Goal: Task Accomplishment & Management: Complete application form

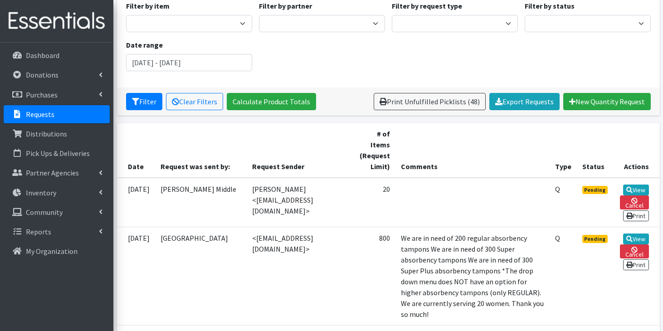
scroll to position [91, 0]
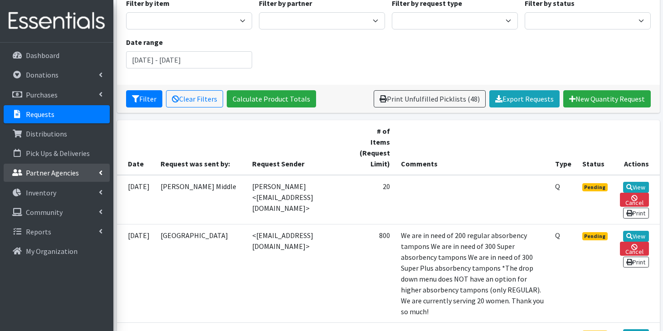
click at [63, 173] on p "Partner Agencies" at bounding box center [52, 172] width 53 height 9
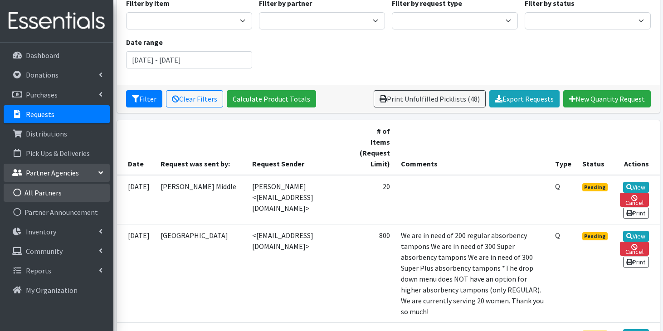
click at [59, 189] on link "All Partners" at bounding box center [57, 193] width 106 height 18
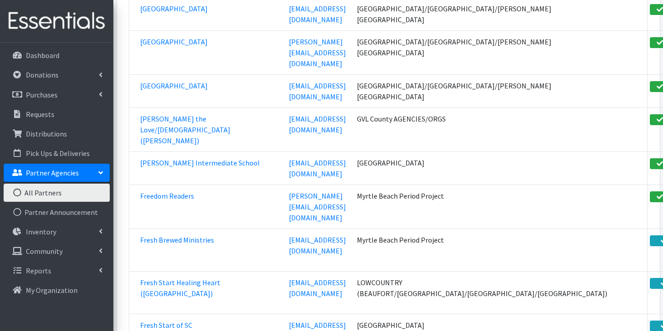
scroll to position [33489, 0]
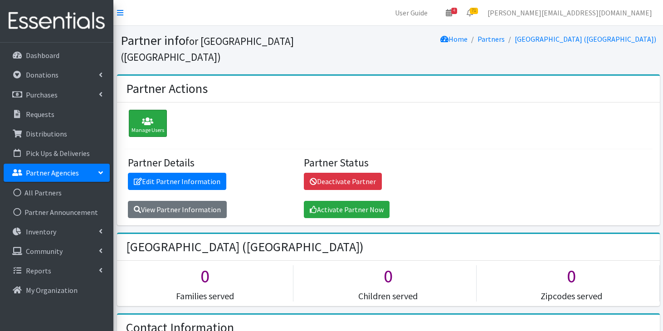
click at [160, 121] on icon at bounding box center [147, 121] width 33 height 9
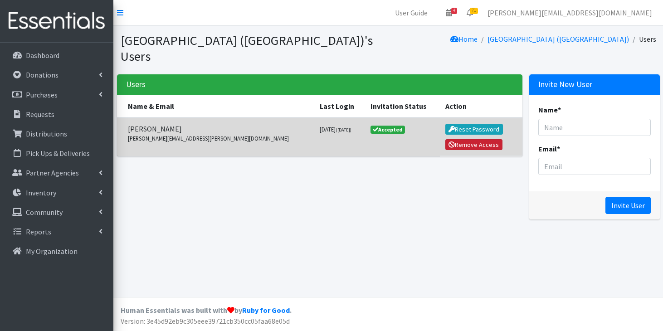
click at [448, 146] on icon "submit" at bounding box center [451, 144] width 6 height 6
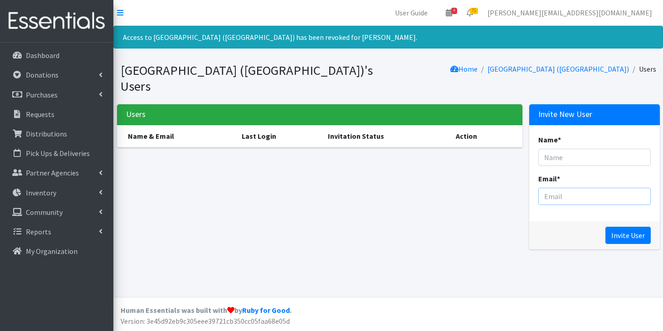
click at [549, 192] on input "Email *" at bounding box center [594, 196] width 112 height 17
paste input "Jane.Lowry@beaufort.k12.sc.us"
type input "Jane.Lowry@beaufort.k12.sc.us"
click at [585, 156] on input "Name *" at bounding box center [594, 157] width 112 height 17
type input "Jane Lowry"
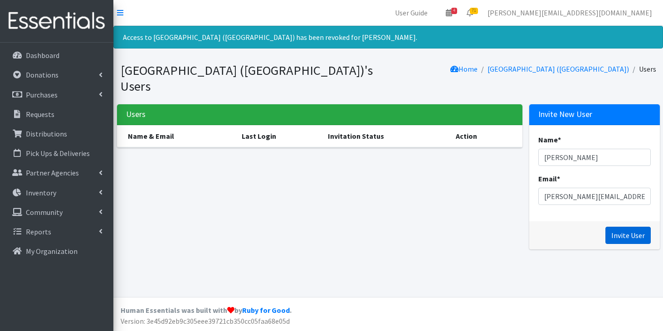
click at [640, 233] on input "Invite User" at bounding box center [627, 235] width 45 height 17
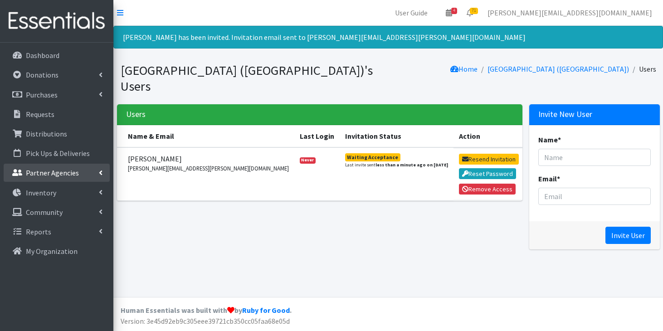
click at [62, 173] on p "Partner Agencies" at bounding box center [52, 172] width 53 height 9
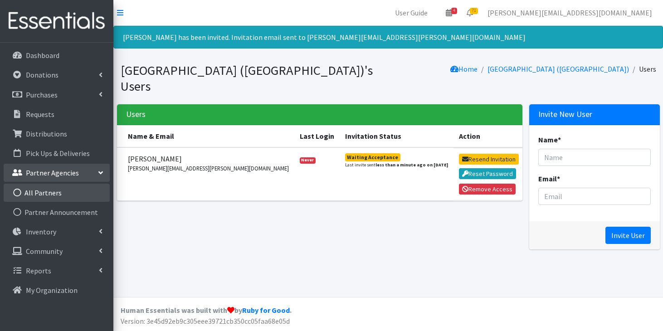
click at [55, 192] on link "All Partners" at bounding box center [57, 193] width 106 height 18
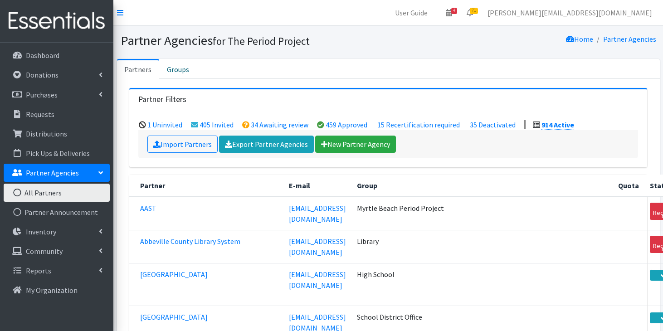
scroll to position [33489, 0]
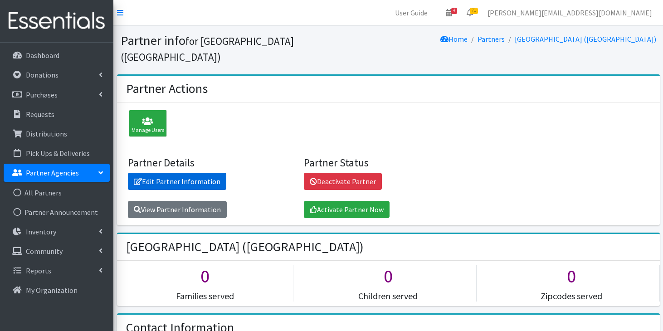
click at [179, 182] on link "Edit Partner Information" at bounding box center [177, 181] width 98 height 17
click at [167, 180] on link "Edit Partner Information" at bounding box center [177, 181] width 98 height 17
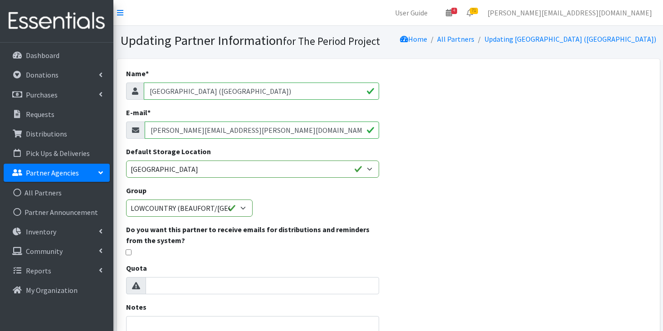
drag, startPoint x: 272, startPoint y: 129, endPoint x: 133, endPoint y: 131, distance: 138.7
click at [133, 131] on div "melinda.mccarter@beaufort.k12.sc.us" at bounding box center [252, 129] width 253 height 17
paste input "Thank you for your interest in getting XXXXXXX registered as a Period Project p…"
type input "Thank you for your interest in getting XXXXXXX registered as a Period Project p…"
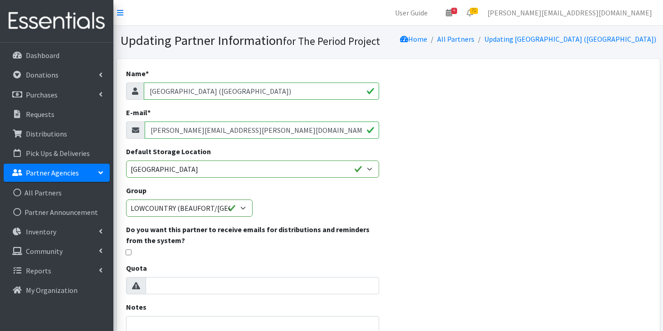
drag, startPoint x: 271, startPoint y: 129, endPoint x: 131, endPoint y: 128, distance: 140.5
click at [131, 128] on div "melinda.mccarter@beaufort.k12.sc.us" at bounding box center [252, 129] width 253 height 17
paste input "Jane.Lowry"
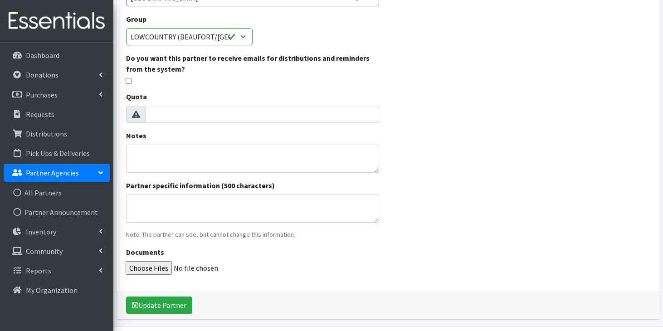
scroll to position [200, 0]
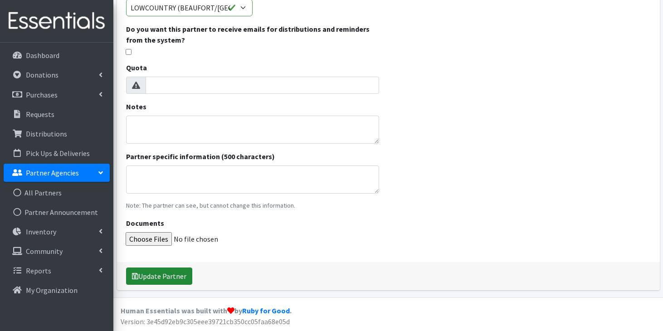
type input "Jane.Lowry@beaufort.k12.sc.us"
click at [159, 280] on button "Update Partner" at bounding box center [159, 275] width 66 height 17
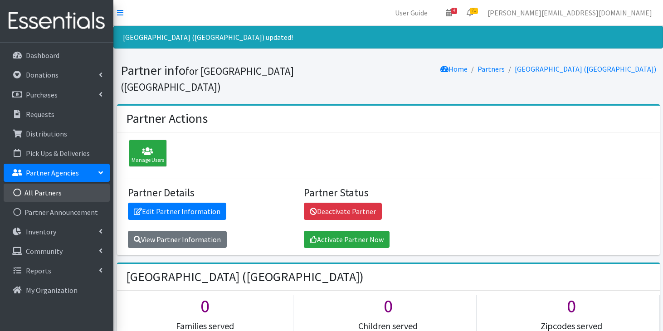
click at [44, 194] on link "All Partners" at bounding box center [57, 193] width 106 height 18
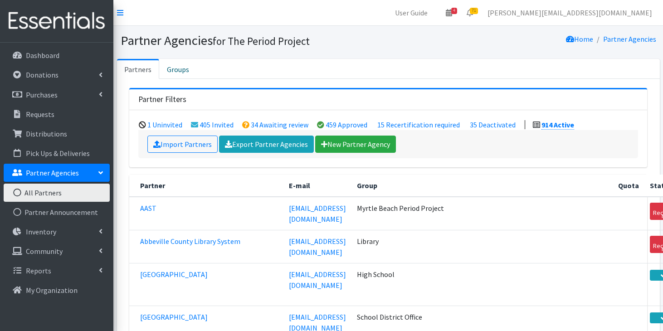
scroll to position [33489, 0]
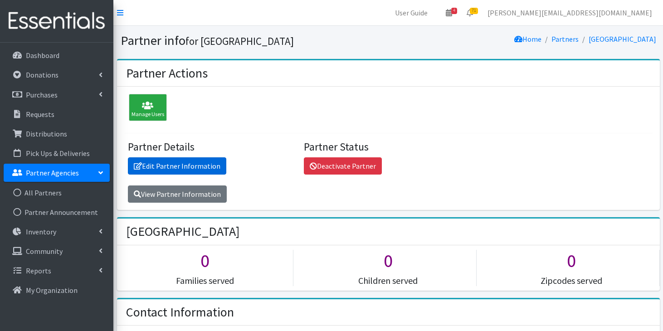
click at [213, 165] on link "Edit Partner Information" at bounding box center [177, 165] width 98 height 17
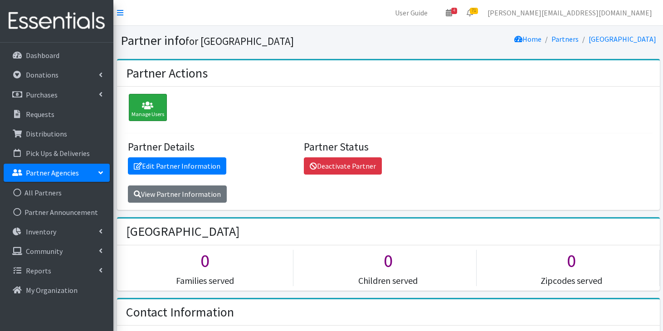
click at [139, 109] on icon at bounding box center [147, 105] width 33 height 9
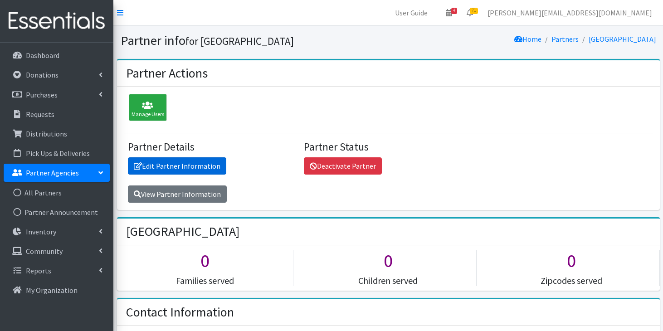
click at [160, 168] on link "Edit Partner Information" at bounding box center [177, 165] width 98 height 17
click at [177, 167] on link "Edit Partner Information" at bounding box center [177, 165] width 98 height 17
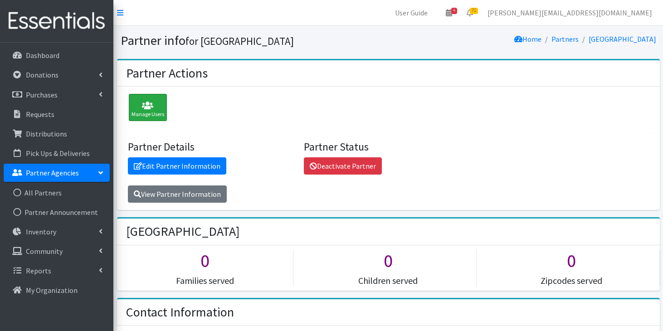
click at [148, 111] on div "Manage Users" at bounding box center [148, 107] width 38 height 27
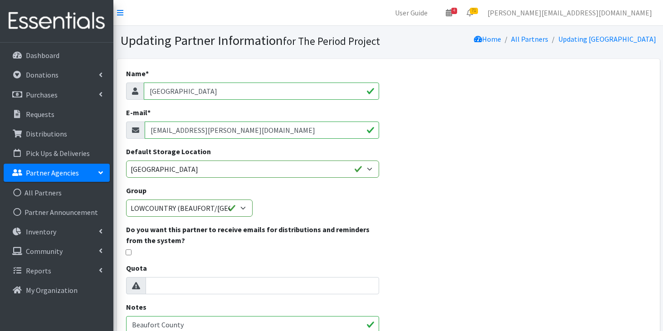
drag, startPoint x: 260, startPoint y: 129, endPoint x: 142, endPoint y: 127, distance: 117.4
click at [142, 127] on div "jissie.simmons@beaufort.k12.sc.us" at bounding box center [252, 129] width 253 height 17
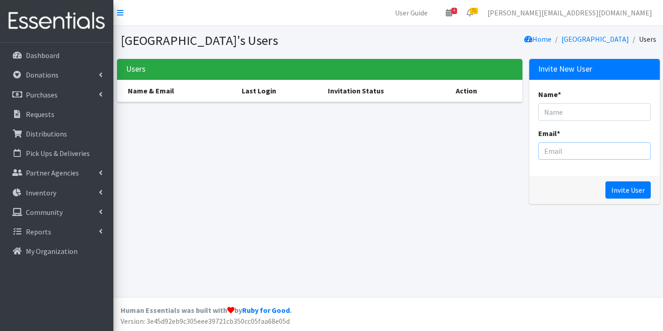
click at [582, 148] on input "Email *" at bounding box center [594, 150] width 112 height 17
paste input "[EMAIL_ADDRESS][PERSON_NAME][DOMAIN_NAME]"
type input "[EMAIL_ADDRESS][PERSON_NAME][DOMAIN_NAME]"
click at [592, 111] on input "Name *" at bounding box center [594, 111] width 112 height 17
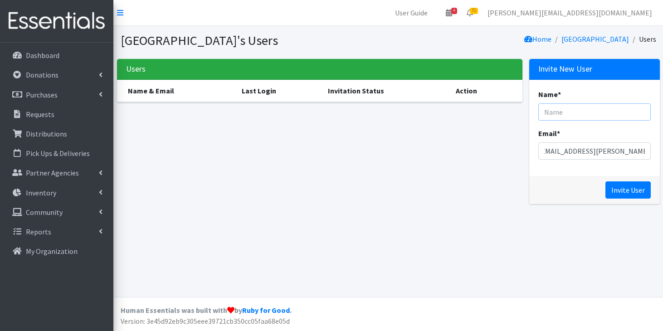
scroll to position [0, 0]
type input "Jessie Simmons"
click at [641, 191] on input "Invite User" at bounding box center [627, 189] width 45 height 17
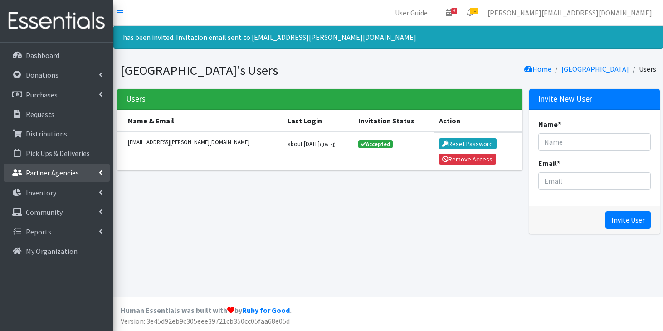
click at [44, 172] on p "Partner Agencies" at bounding box center [52, 172] width 53 height 9
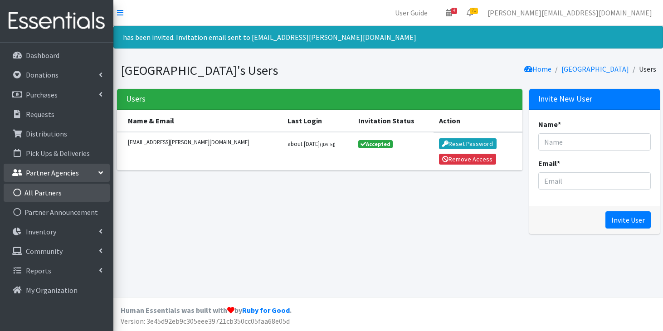
click at [42, 191] on link "All Partners" at bounding box center [57, 193] width 106 height 18
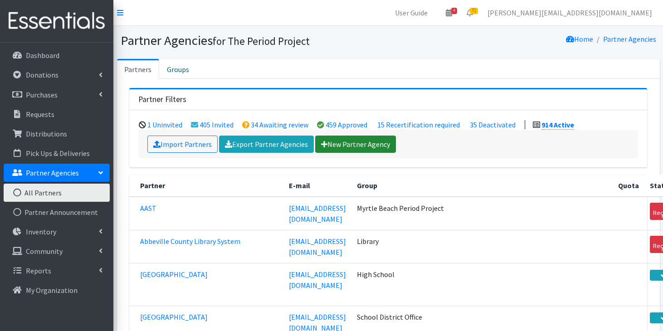
click at [340, 145] on link "New Partner Agency" at bounding box center [355, 144] width 81 height 17
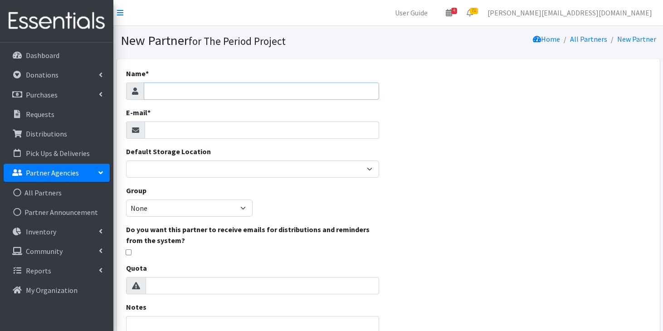
click at [240, 90] on input "Name *" at bounding box center [262, 91] width 236 height 17
type input "Whale Branch [GEOGRAPHIC_DATA]"
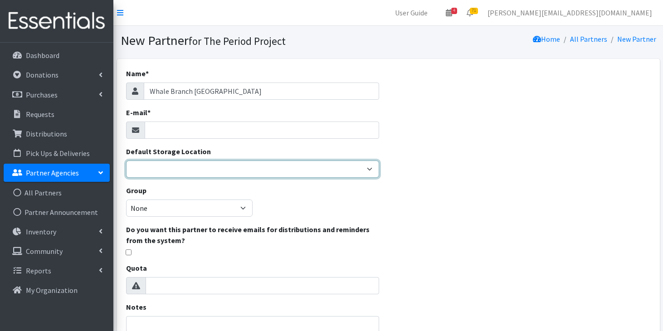
click at [214, 170] on select "[PERSON_NAME] HPP [GEOGRAPHIC_DATA], [GEOGRAPHIC_DATA] [GEOGRAPHIC_DATA] [GEOGR…" at bounding box center [252, 168] width 253 height 17
select select "253"
click at [126, 160] on select "[PERSON_NAME] HPP [GEOGRAPHIC_DATA], [GEOGRAPHIC_DATA] [GEOGRAPHIC_DATA] [GEOGR…" at bounding box center [252, 168] width 253 height 17
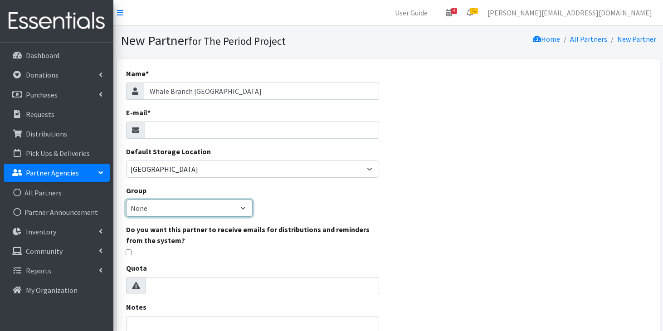
click at [207, 210] on select "None Middle School High School Elementary School Unsheltered Support Head Start…" at bounding box center [189, 207] width 126 height 17
select select "129"
click at [126, 199] on select "None Middle School High School Elementary School Unsheltered Support Head Start…" at bounding box center [189, 207] width 126 height 17
click at [252, 138] on input "E-mail *" at bounding box center [262, 129] width 235 height 17
paste input "McCarter, Melinda L <Melinda.Mccarter@beaufort.k12.sc.us>"
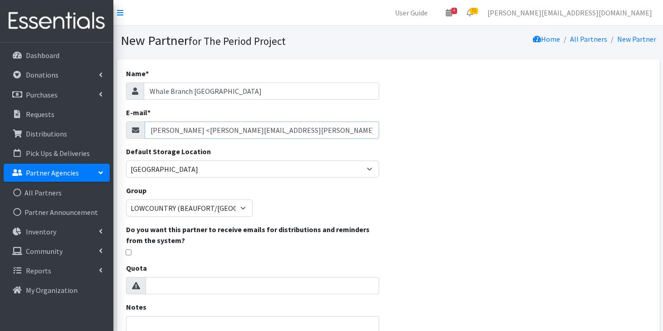
drag, startPoint x: 214, startPoint y: 131, endPoint x: 141, endPoint y: 126, distance: 72.3
click at [141, 126] on div "McCarter, Melinda L <Melinda.Mccarter@beaufort.k12.sc.us>" at bounding box center [252, 129] width 253 height 17
click at [274, 132] on input "Melinda.Mccarter@beaufort.k12.sc.us>" at bounding box center [262, 129] width 235 height 17
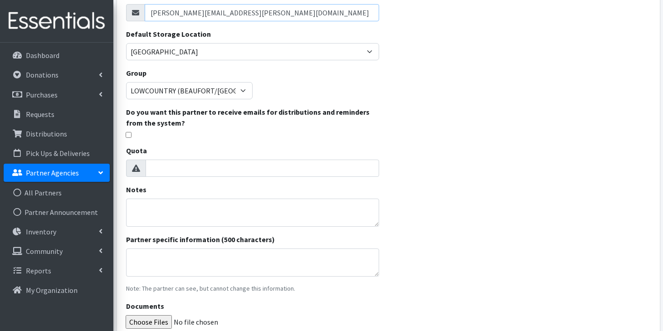
scroll to position [184, 0]
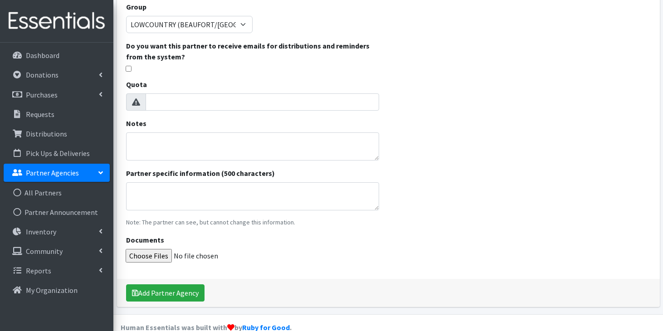
type input "Melinda.Mccarter@beaufort.k12.sc.us"
click at [191, 195] on textarea "Partner specific information (500 characters)" at bounding box center [252, 196] width 253 height 28
paste textarea "McCarter, Melinda L <"
type textarea "McCarter, Melinda L nurse"
click at [143, 292] on button "Add Partner Agency" at bounding box center [165, 292] width 78 height 17
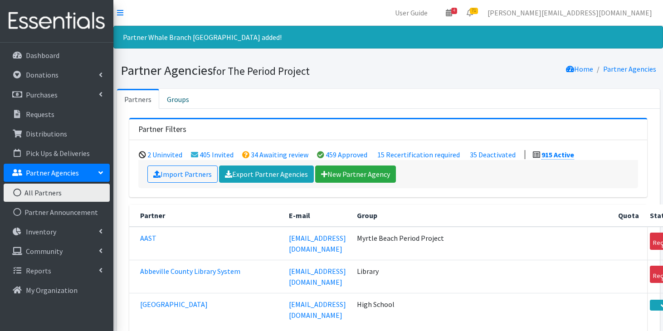
scroll to position [33519, 0]
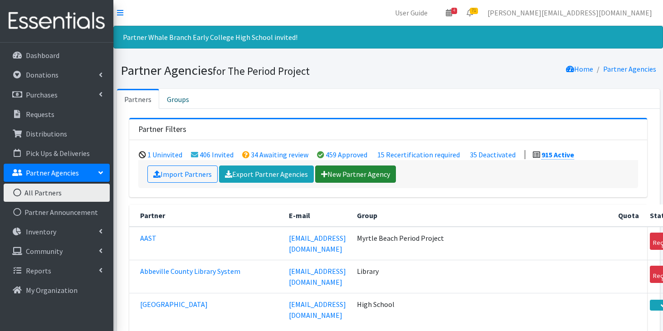
click at [323, 173] on icon at bounding box center [324, 173] width 6 height 7
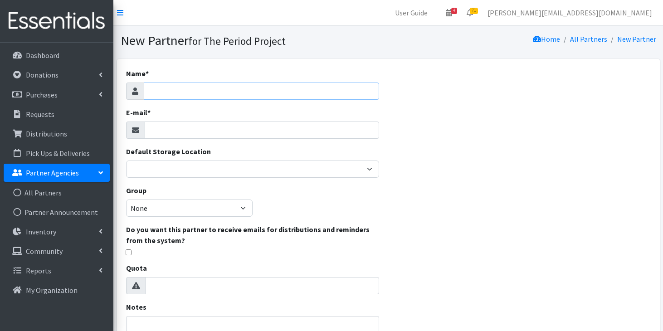
click at [327, 97] on input "Name *" at bounding box center [262, 91] width 236 height 17
type input "[GEOGRAPHIC_DATA]"
click at [294, 131] on input "E-mail *" at bounding box center [262, 129] width 235 height 17
paste input "mailto:[EMAIL_ADDRESS][DOMAIN_NAME]"
drag, startPoint x: 170, startPoint y: 130, endPoint x: 137, endPoint y: 124, distance: 33.5
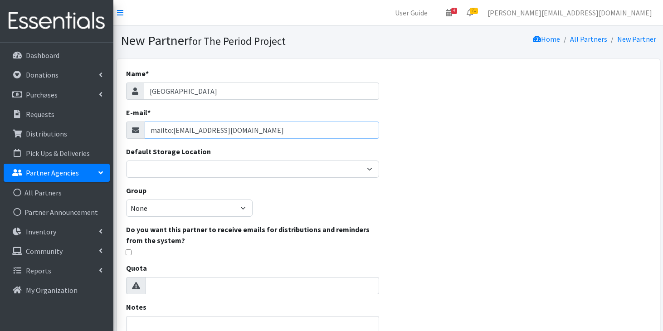
click at [137, 124] on div "mailto:[EMAIL_ADDRESS][DOMAIN_NAME]" at bounding box center [252, 129] width 253 height 17
type input "[EMAIL_ADDRESS][DOMAIN_NAME]"
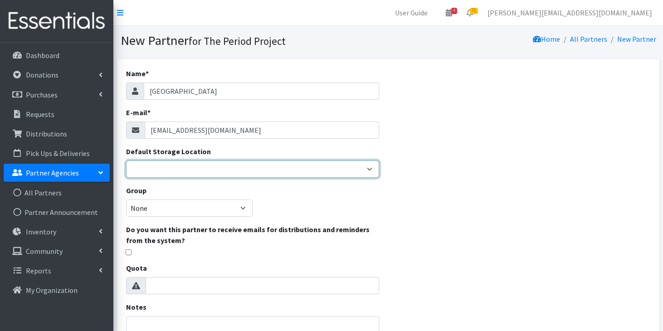
click at [170, 171] on select "[PERSON_NAME] HPP [GEOGRAPHIC_DATA], [GEOGRAPHIC_DATA] [GEOGRAPHIC_DATA] [GEOGR…" at bounding box center [252, 168] width 253 height 17
select select "230"
click at [126, 160] on select "[PERSON_NAME] HPP [GEOGRAPHIC_DATA], [GEOGRAPHIC_DATA] [GEOGRAPHIC_DATA] [GEOGR…" at bounding box center [252, 168] width 253 height 17
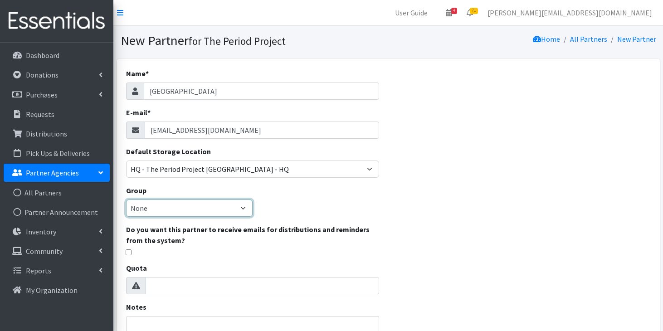
click at [180, 213] on select "None [GEOGRAPHIC_DATA] Unsheltered Support Head Start Library [PERSON_NAME] Fou…" at bounding box center [189, 207] width 126 height 17
select select "134"
click at [126, 199] on select "None [GEOGRAPHIC_DATA] Unsheltered Support Head Start Library [PERSON_NAME] Fou…" at bounding box center [189, 207] width 126 height 17
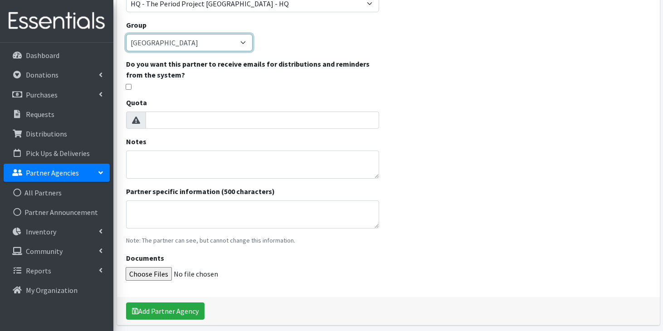
scroll to position [174, 0]
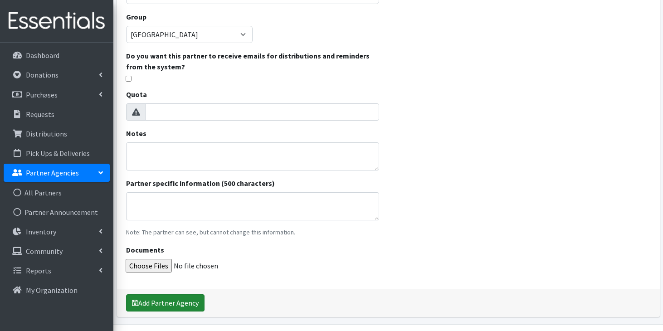
click at [170, 301] on button "Add Partner Agency" at bounding box center [165, 302] width 78 height 17
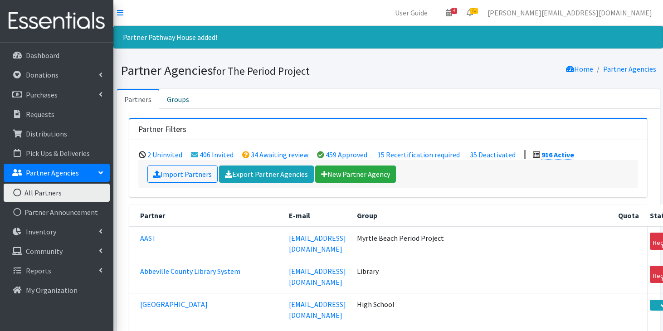
scroll to position [24063, 0]
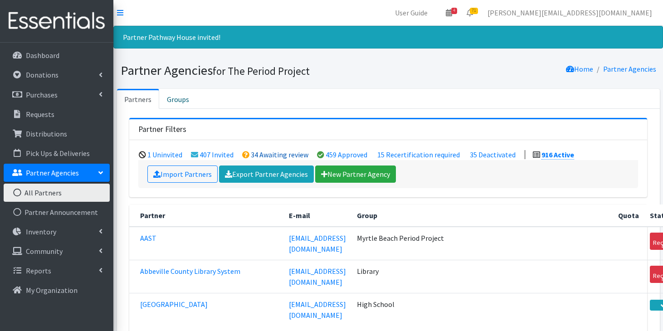
click at [260, 153] on link "34 Awaiting review" at bounding box center [280, 154] width 58 height 9
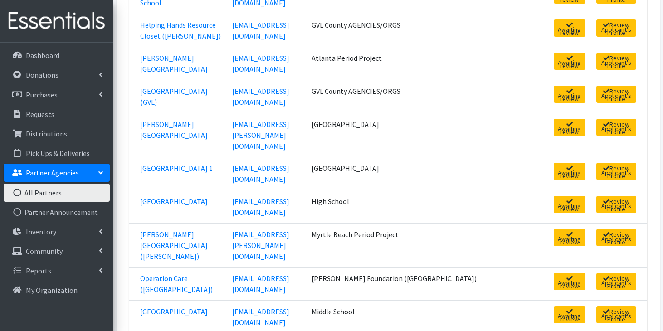
scroll to position [736, 0]
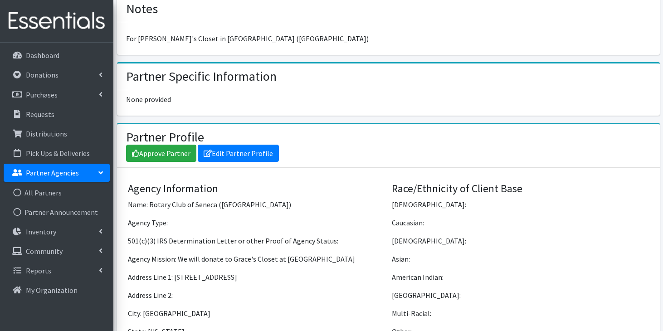
scroll to position [584, 0]
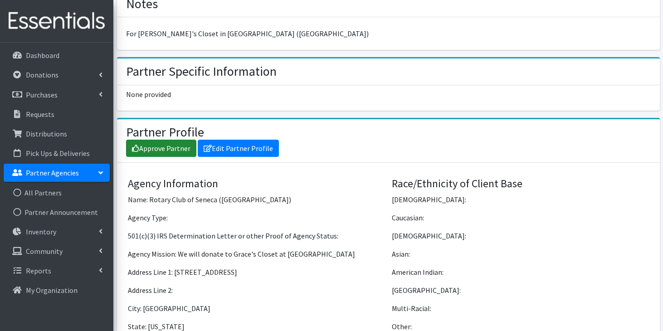
click at [146, 140] on link "Approve Partner" at bounding box center [161, 148] width 70 height 17
